Goal: Transaction & Acquisition: Obtain resource

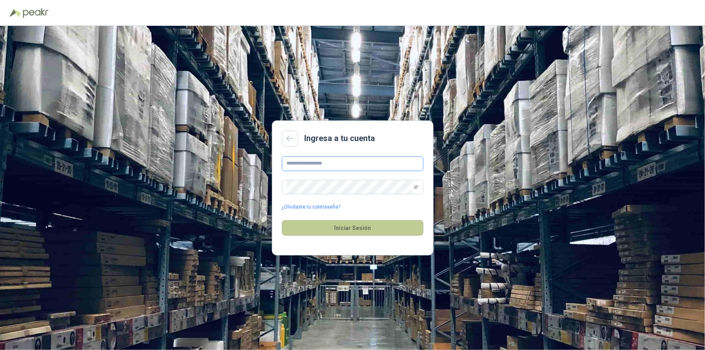
type input "**********"
click at [350, 223] on button "Iniciar Sesión" at bounding box center [352, 227] width 141 height 15
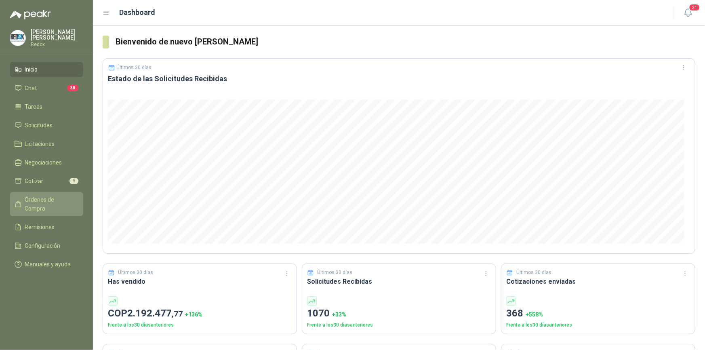
click at [40, 197] on span "Órdenes de Compra" at bounding box center [50, 204] width 50 height 18
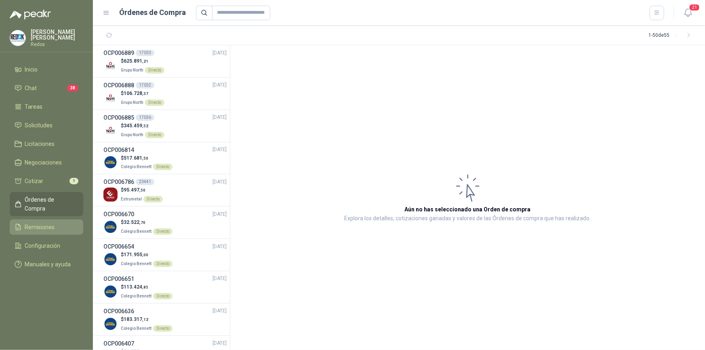
click at [39, 222] on span "Remisiones" at bounding box center [40, 226] width 30 height 9
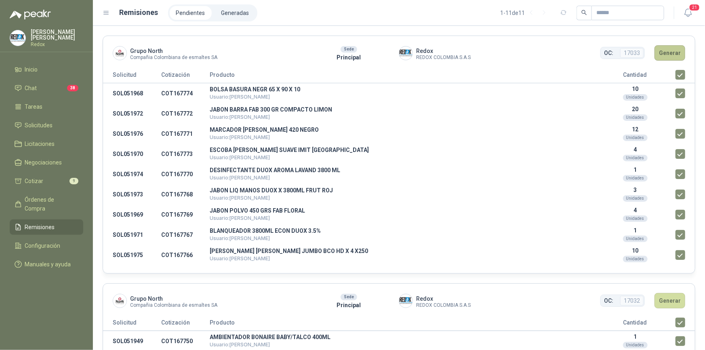
click at [662, 52] on button "Generar" at bounding box center [669, 52] width 31 height 15
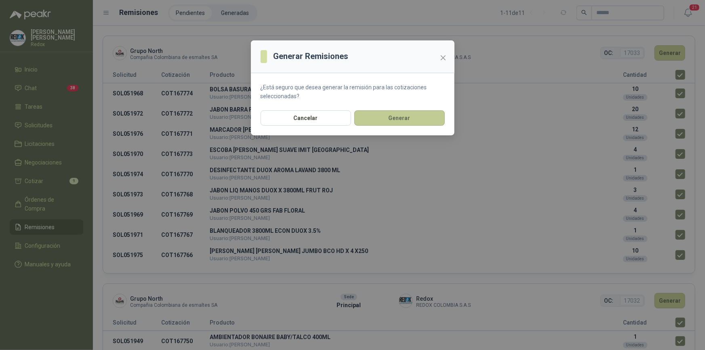
click at [402, 121] on button "Generar" at bounding box center [399, 117] width 90 height 15
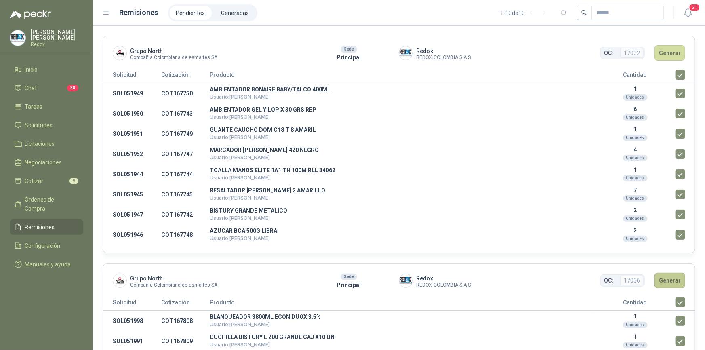
click at [661, 280] on button "Generar" at bounding box center [669, 280] width 31 height 15
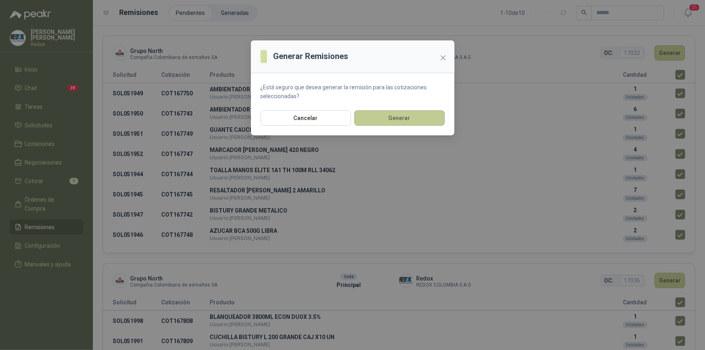
drag, startPoint x: 386, startPoint y: 113, endPoint x: 510, endPoint y: 137, distance: 125.8
click at [389, 113] on button "Generar" at bounding box center [399, 117] width 90 height 15
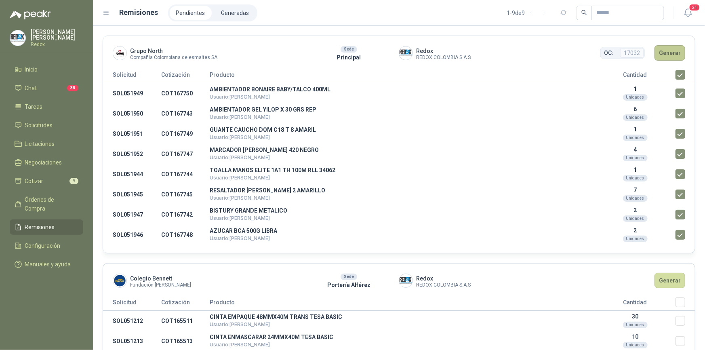
click at [662, 51] on button "Generar" at bounding box center [669, 52] width 31 height 15
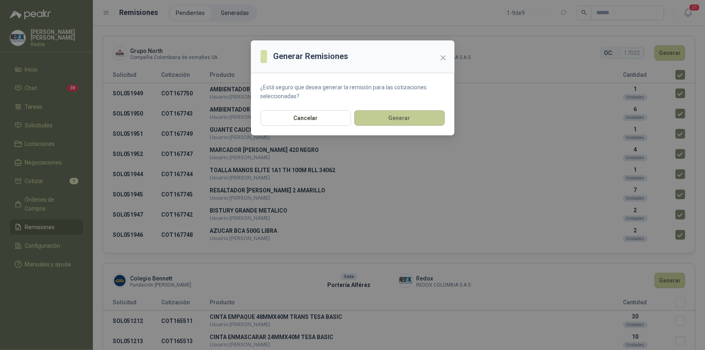
click at [406, 116] on button "Generar" at bounding box center [399, 117] width 90 height 15
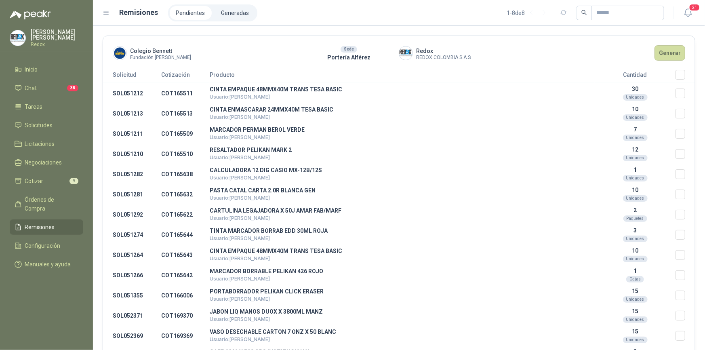
click at [52, 222] on span "Remisiones" at bounding box center [40, 226] width 30 height 9
click at [48, 201] on span "Órdenes de Compra" at bounding box center [50, 204] width 50 height 18
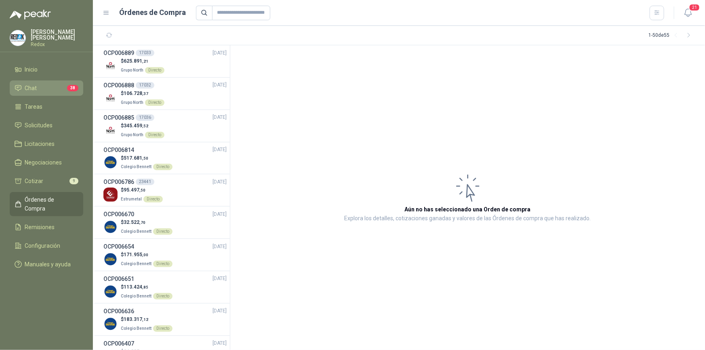
click at [56, 85] on li "Chat 38" at bounding box center [47, 88] width 64 height 9
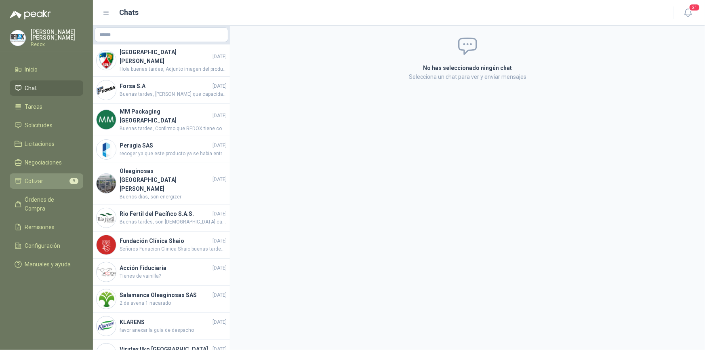
click at [40, 184] on span "Cotizar" at bounding box center [34, 180] width 19 height 9
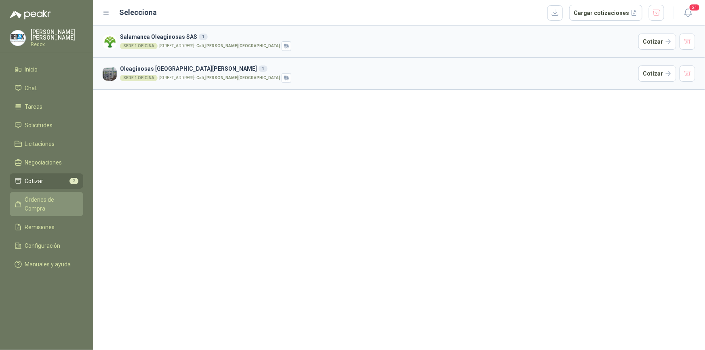
click at [38, 200] on span "Órdenes de Compra" at bounding box center [50, 204] width 50 height 18
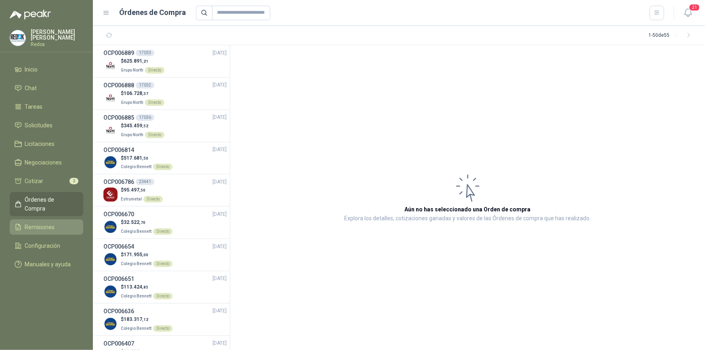
click at [33, 222] on span "Remisiones" at bounding box center [40, 226] width 30 height 9
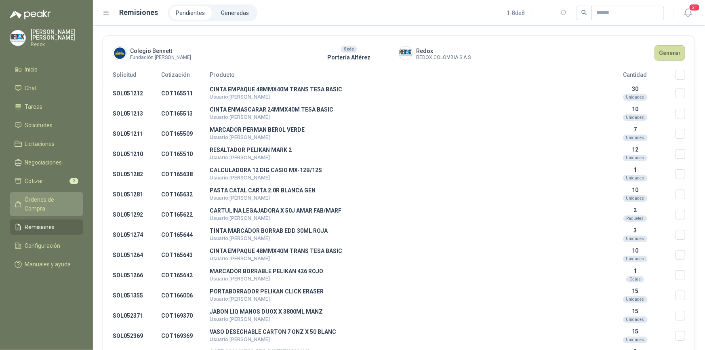
click at [40, 199] on span "Órdenes de Compra" at bounding box center [50, 204] width 50 height 18
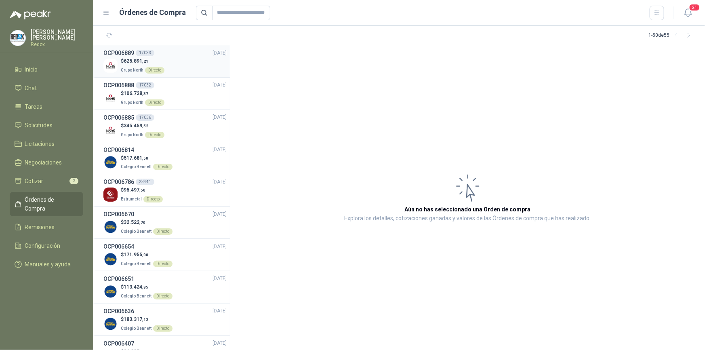
click at [151, 70] on div "Directo" at bounding box center [154, 70] width 19 height 6
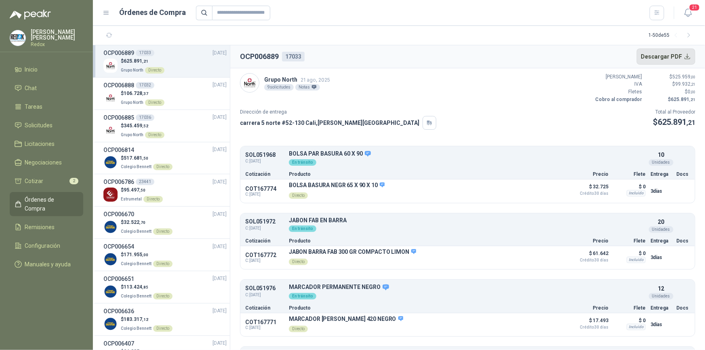
click at [681, 57] on button "Descargar PDF" at bounding box center [665, 56] width 59 height 16
click at [152, 100] on div "Directo" at bounding box center [154, 102] width 19 height 6
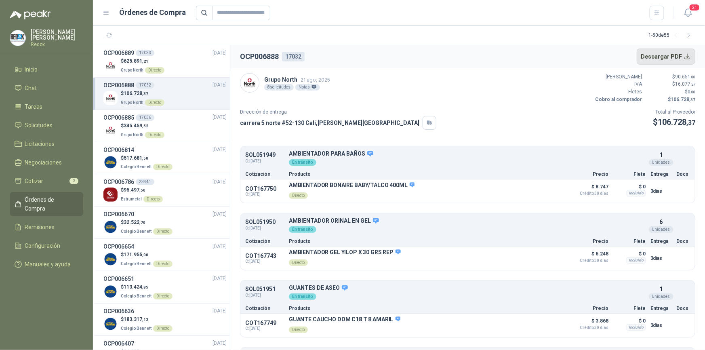
click at [678, 57] on button "Descargar PDF" at bounding box center [665, 56] width 59 height 16
click at [154, 123] on p "$ 345.459 ,52" at bounding box center [143, 126] width 44 height 8
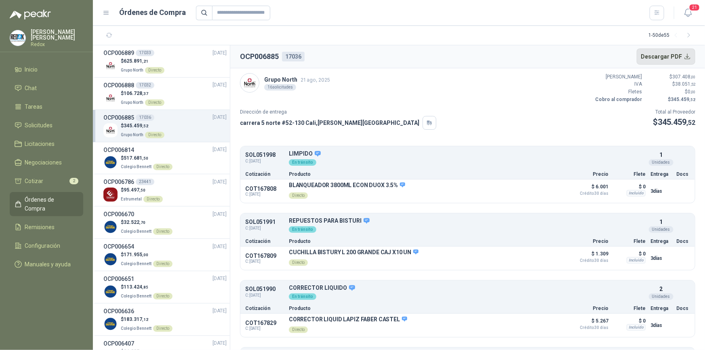
click at [672, 58] on button "Descargar PDF" at bounding box center [665, 56] width 59 height 16
